Goal: Task Accomplishment & Management: Use online tool/utility

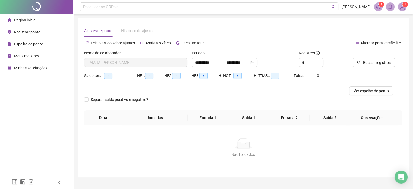
click at [35, 32] on span "Registrar ponto" at bounding box center [27, 32] width 26 height 4
type input "**********"
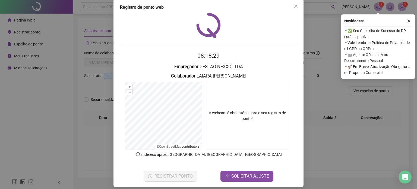
scroll to position [11, 0]
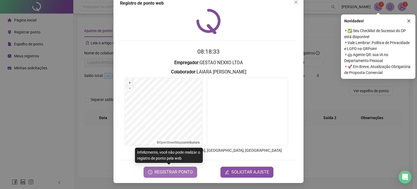
click at [157, 173] on span "REGISTRAR PONTO" at bounding box center [174, 172] width 38 height 7
